Goal: Check status: Check status

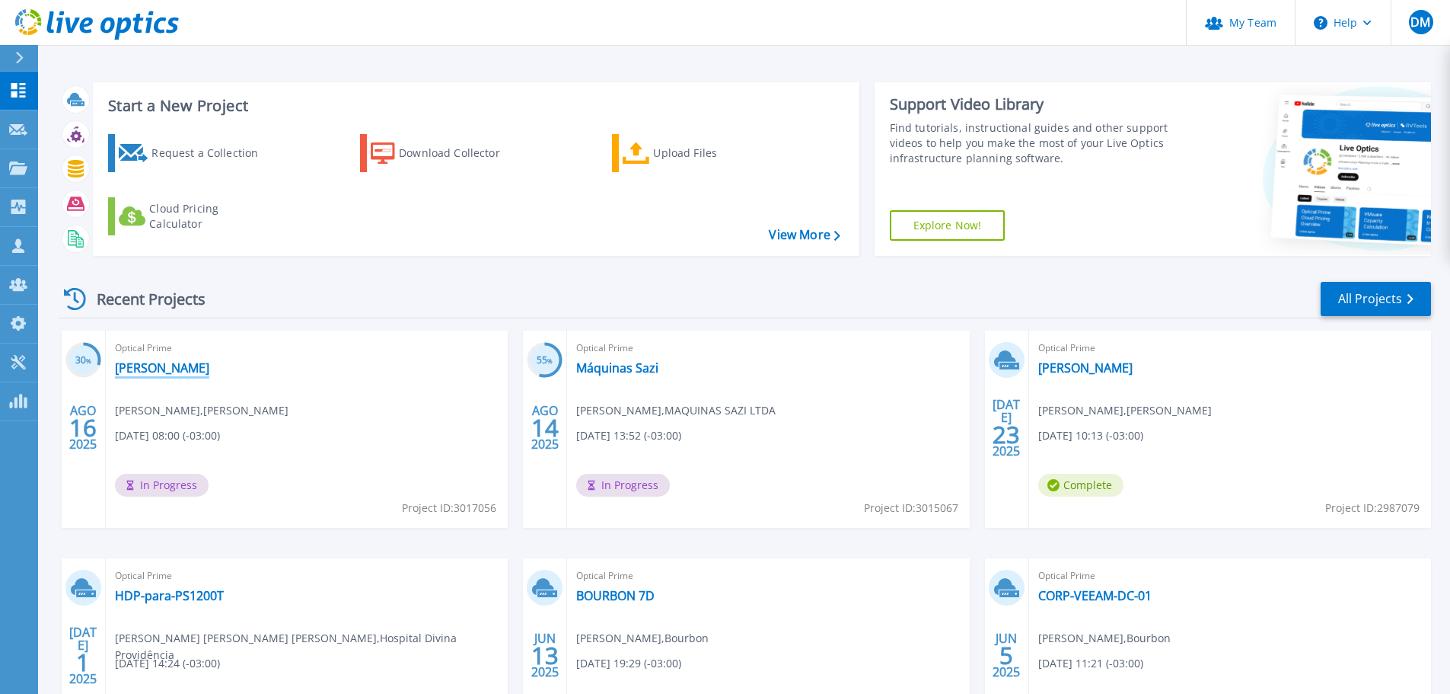
click at [159, 364] on link "BERTOLINI" at bounding box center [162, 367] width 94 height 15
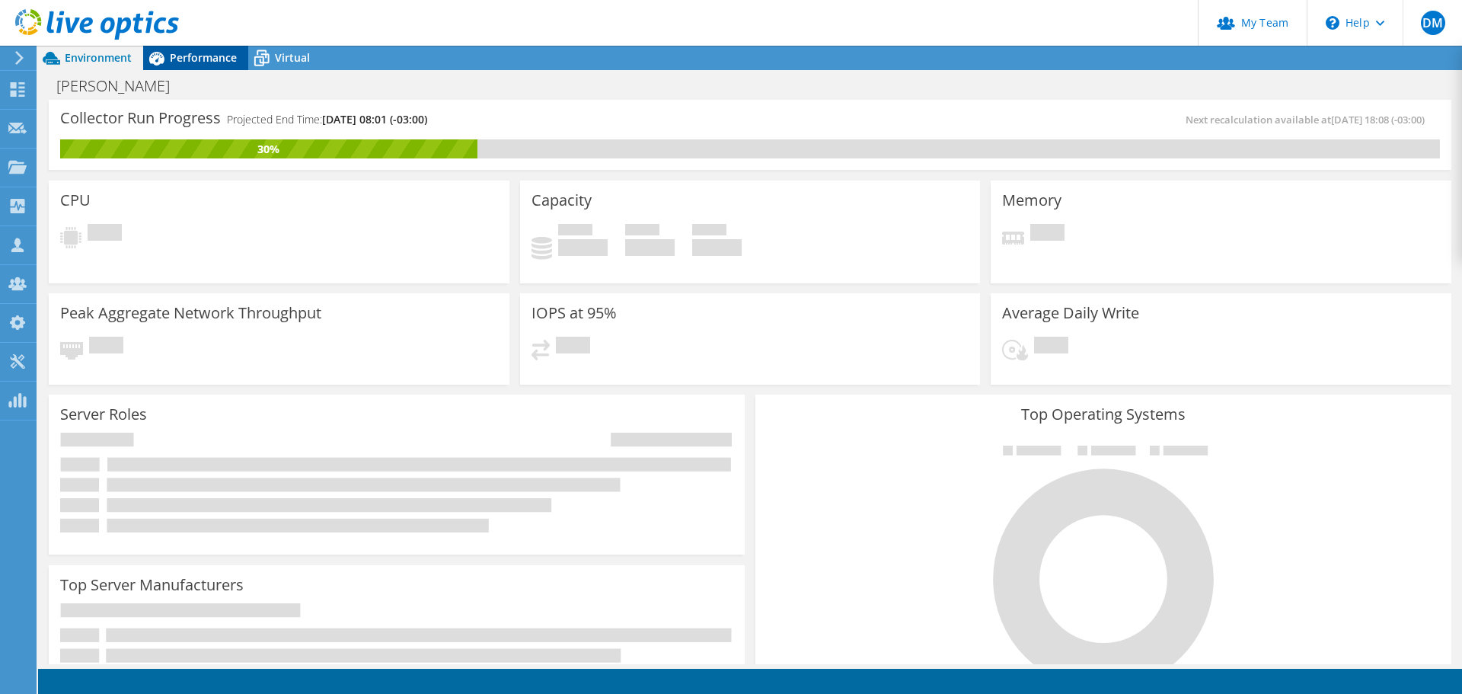
click at [206, 51] on span "Performance" at bounding box center [203, 57] width 67 height 14
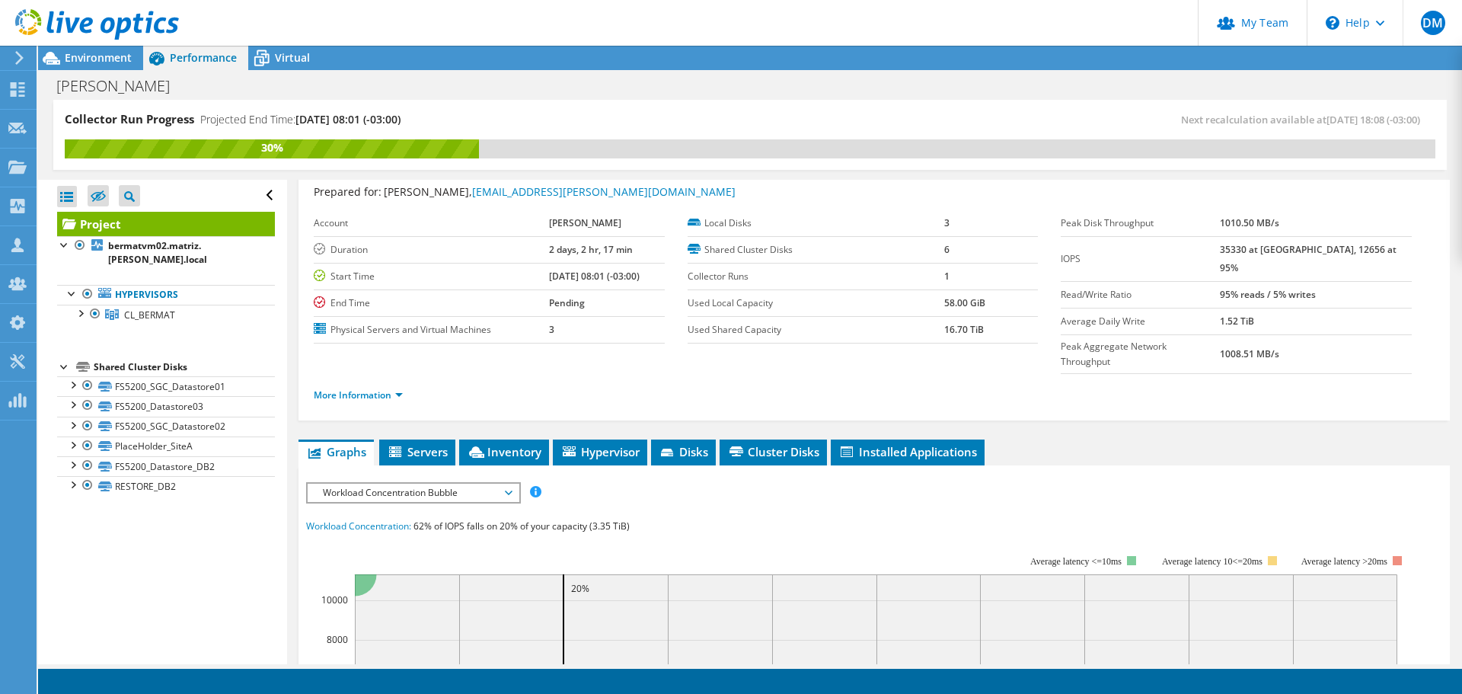
scroll to position [41, 0]
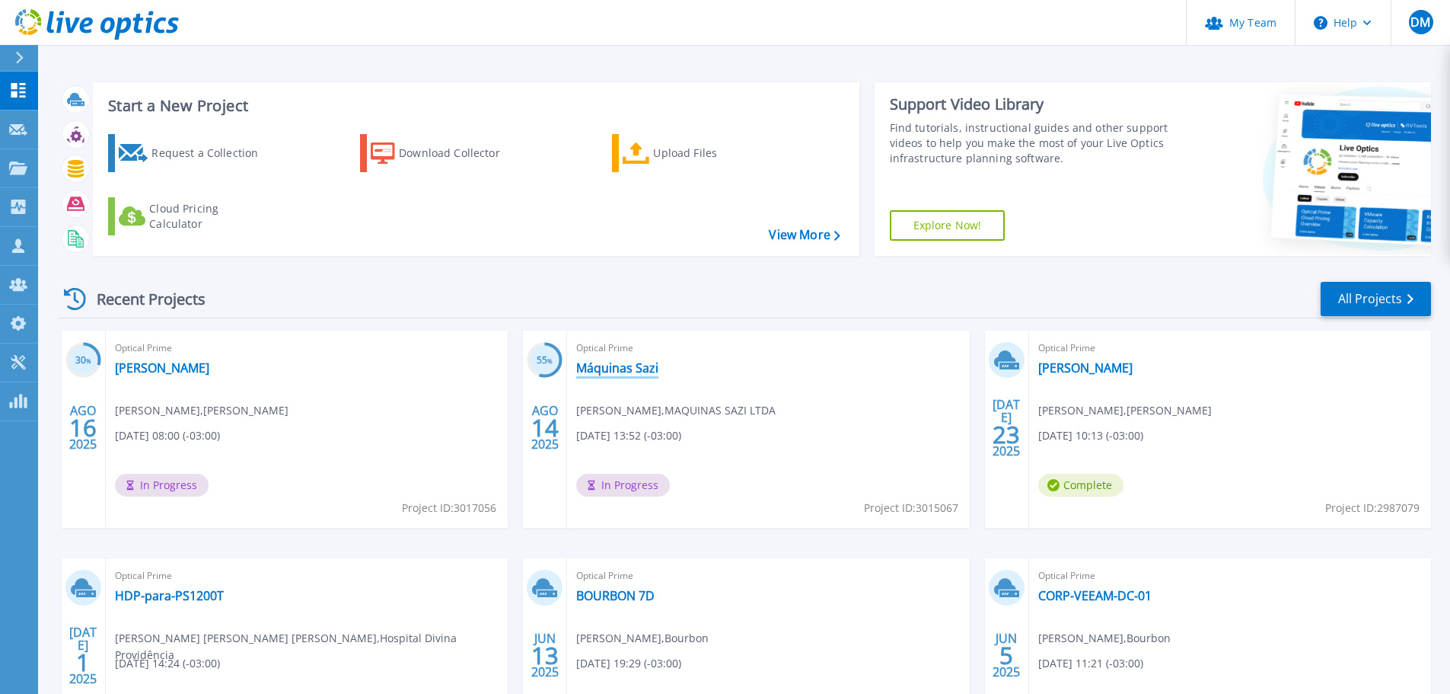
click at [595, 369] on link "Máquinas Sazi" at bounding box center [617, 367] width 82 height 15
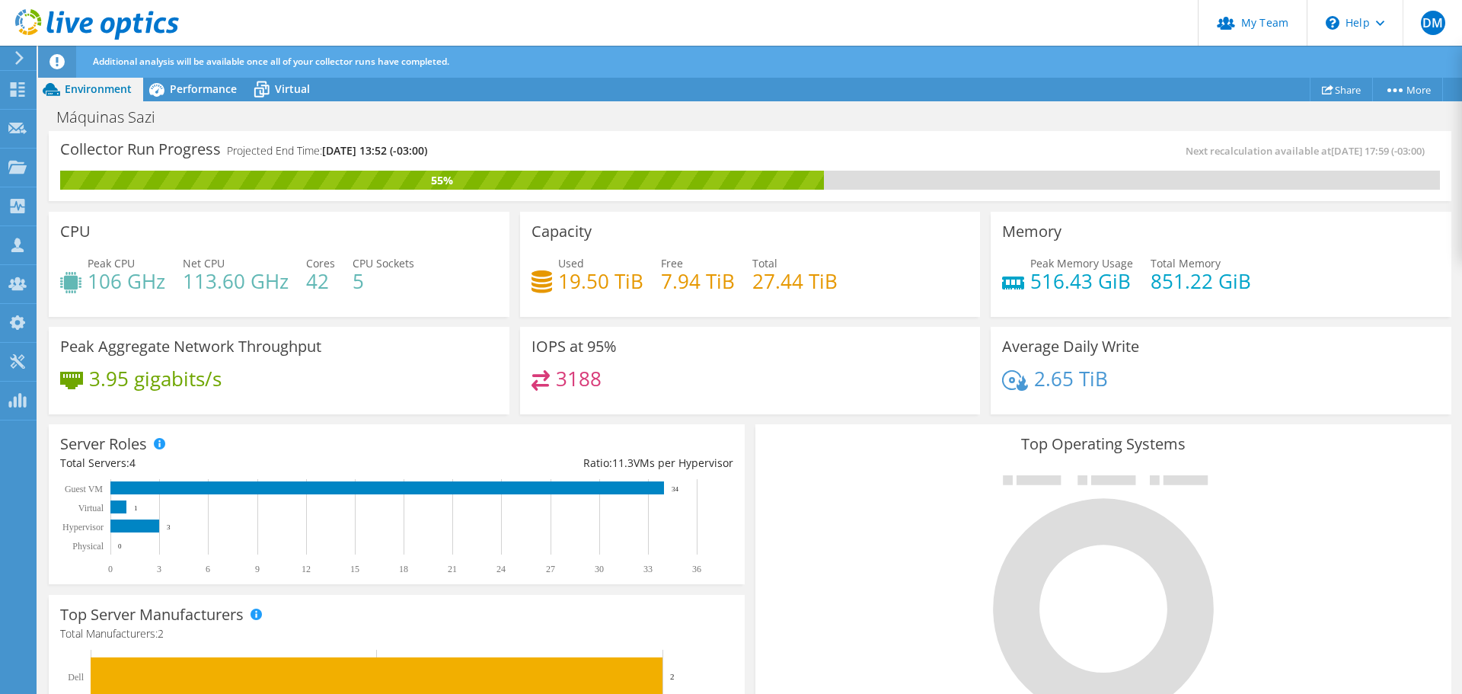
scroll to position [381, 0]
